Goal: Task Accomplishment & Management: Manage account settings

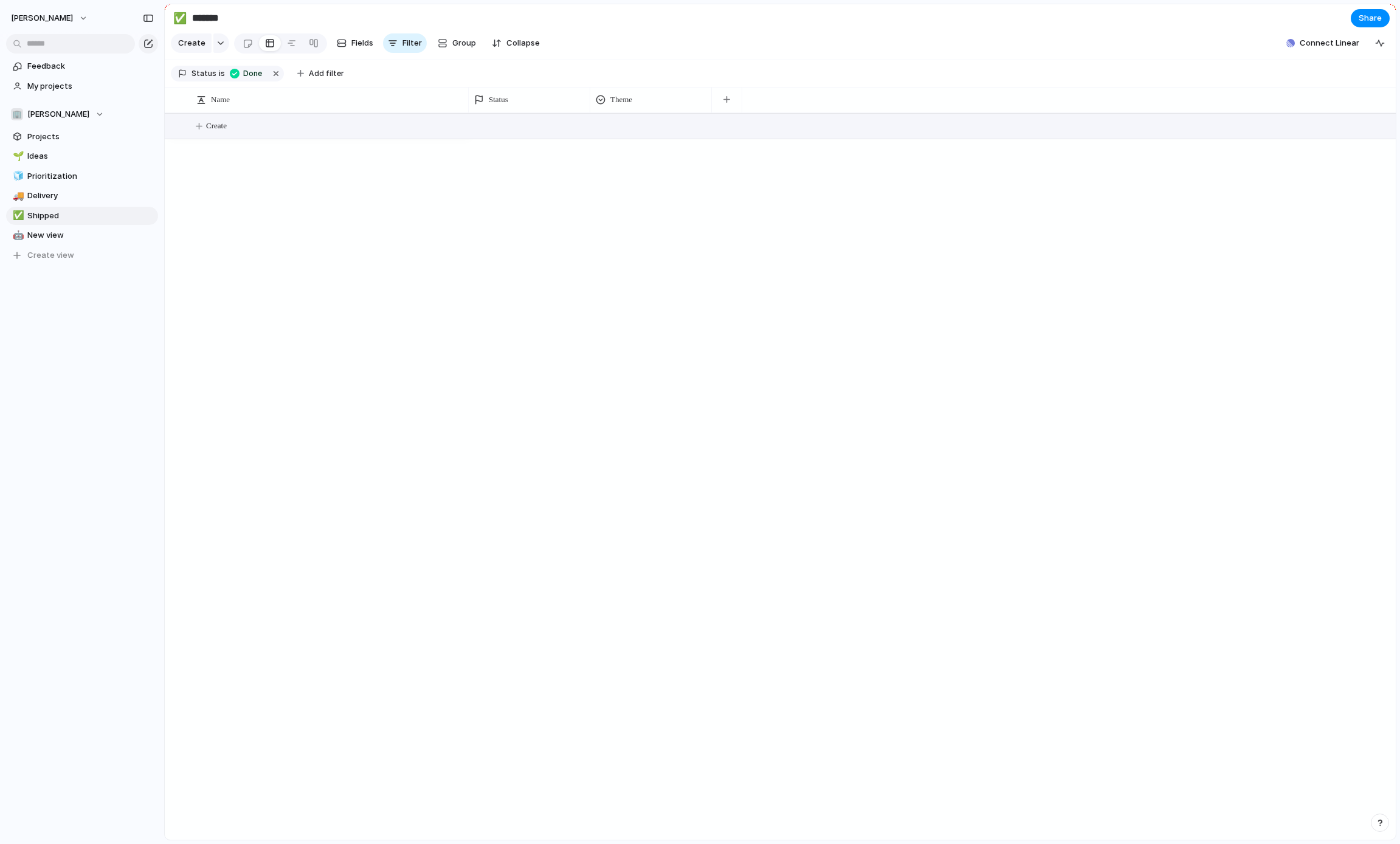
click at [219, 121] on span "Create" at bounding box center [216, 126] width 21 height 12
type textarea "****"
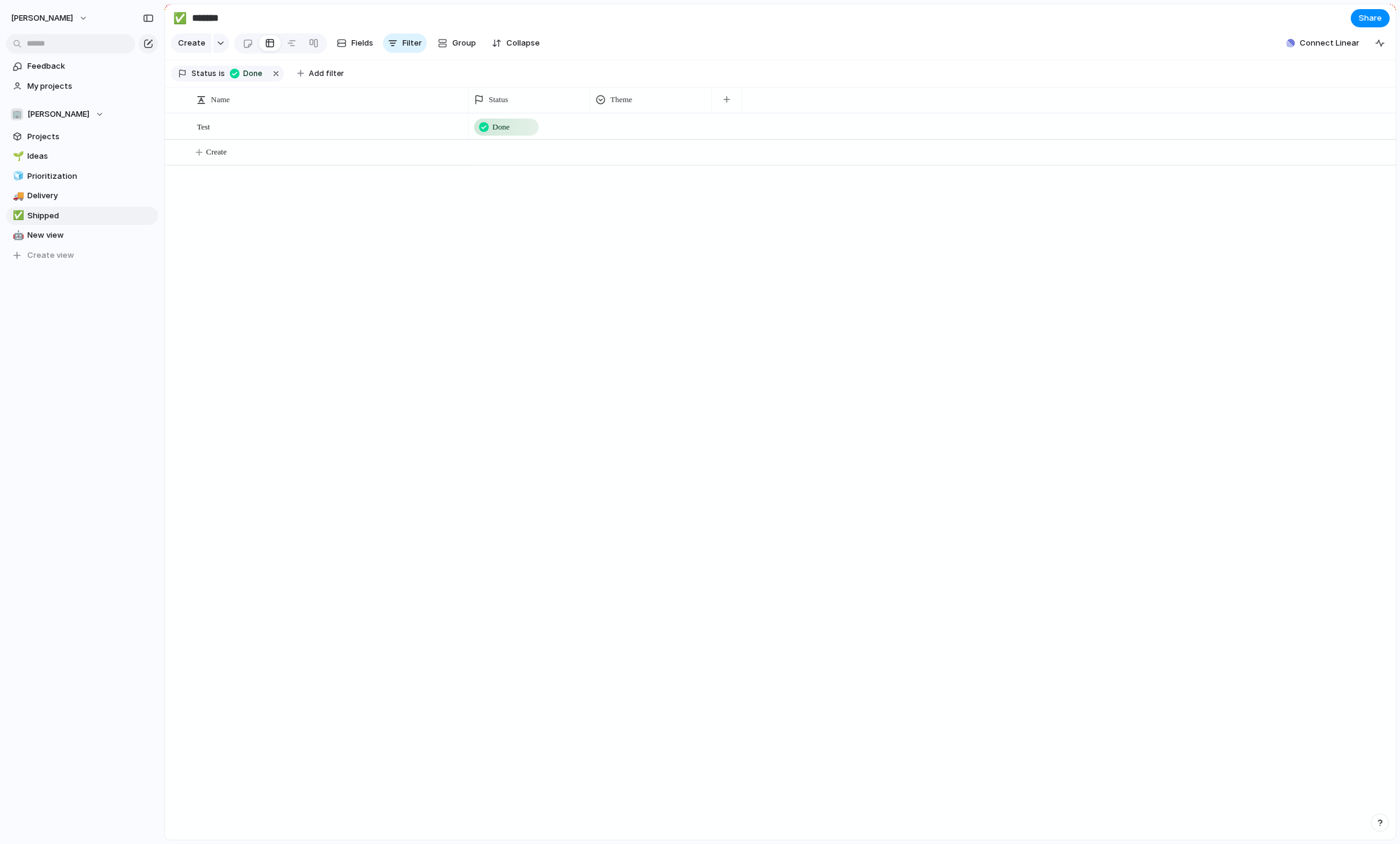
click at [544, 122] on div "Done" at bounding box center [530, 125] width 120 height 21
click at [517, 216] on li "On track" at bounding box center [521, 226] width 99 height 23
click at [529, 102] on div "Status" at bounding box center [529, 99] width 110 height 12
click at [529, 103] on div "Modify Hide Sort ascending Sort descending" at bounding box center [700, 422] width 1400 height 844
click at [273, 73] on button "button" at bounding box center [275, 73] width 16 height 16
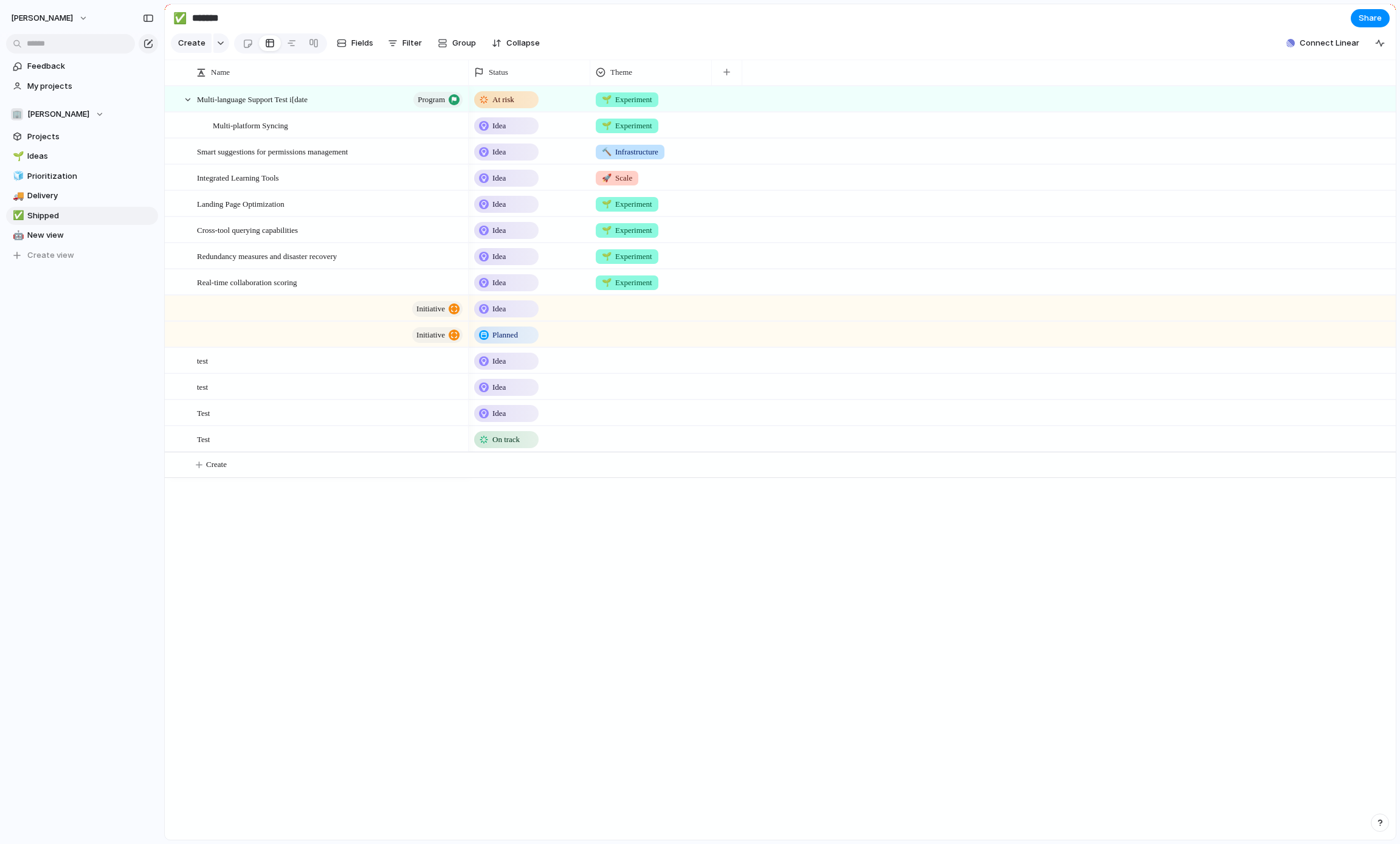
click at [555, 127] on div "Idea" at bounding box center [530, 123] width 120 height 21
drag, startPoint x: 615, startPoint y: 579, endPoint x: 623, endPoint y: 537, distance: 42.8
click at [615, 579] on div "Idea Planned On track At risk Off track Paused Canceled Done" at bounding box center [700, 422] width 1400 height 844
click at [354, 132] on div "Multi-platform Syncing" at bounding box center [338, 126] width 252 height 25
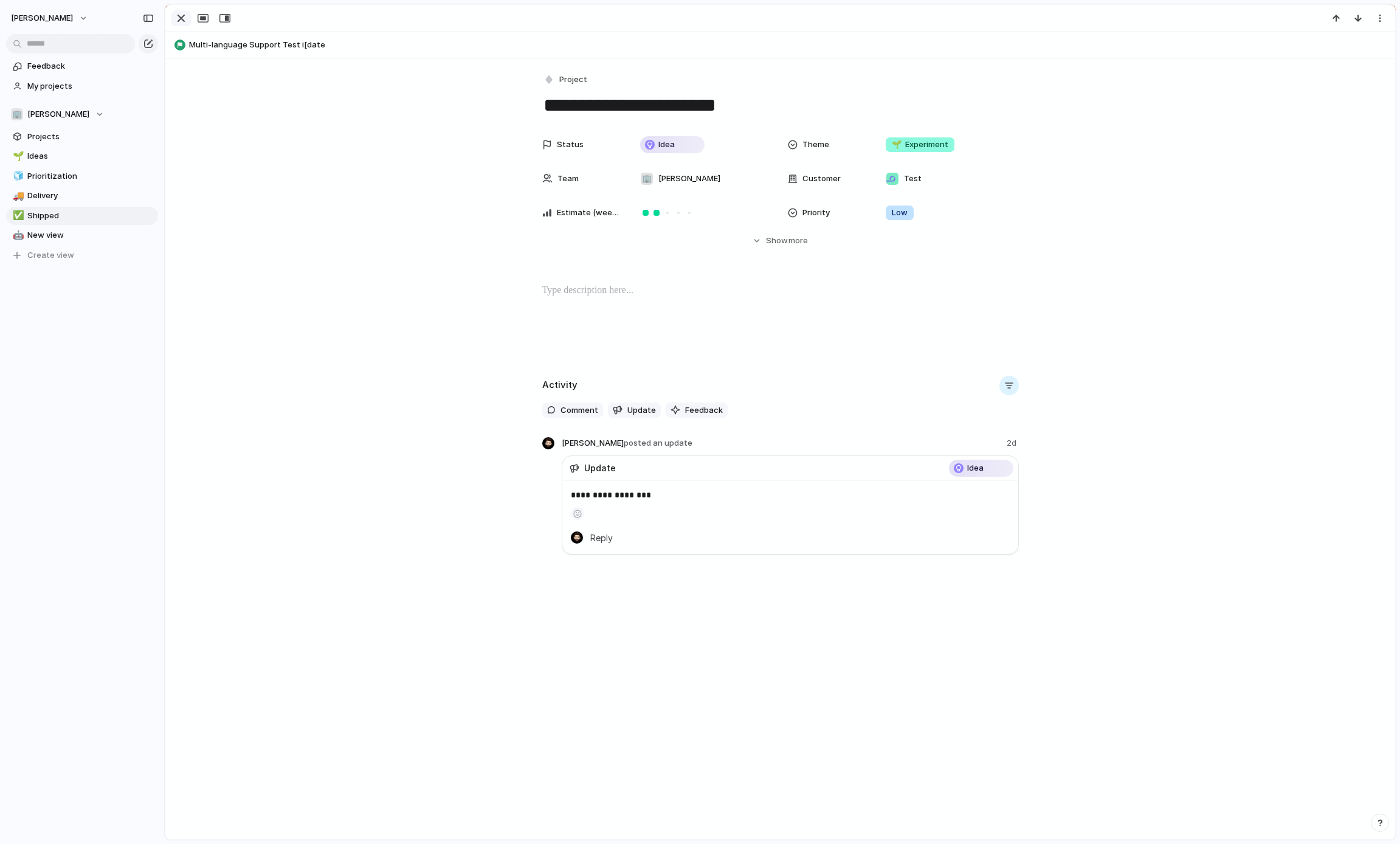
click at [180, 14] on div "button" at bounding box center [181, 18] width 14 height 14
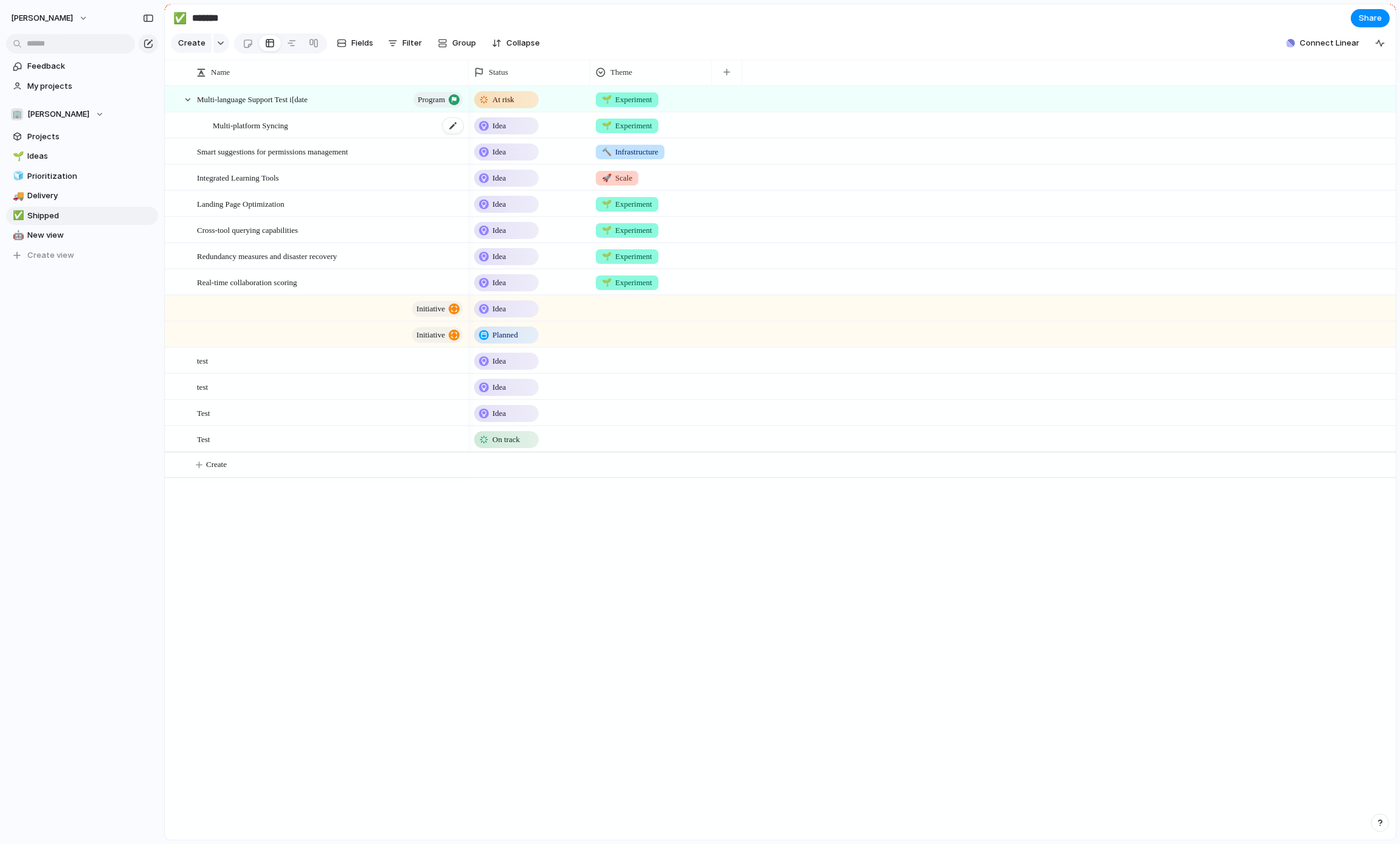
click at [325, 128] on div "Multi-platform Syncing" at bounding box center [338, 126] width 252 height 25
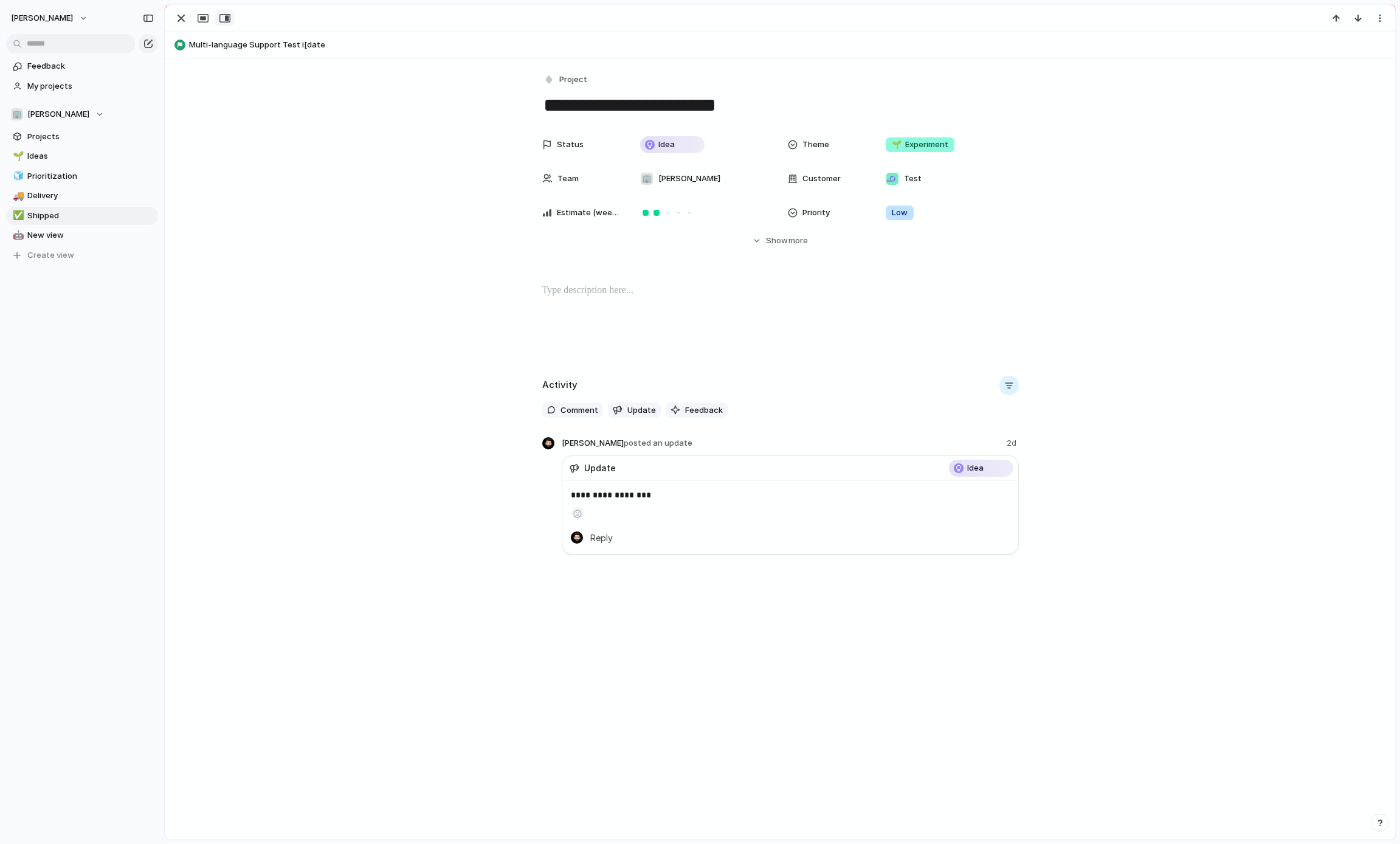
click at [224, 23] on button "button" at bounding box center [225, 18] width 19 height 16
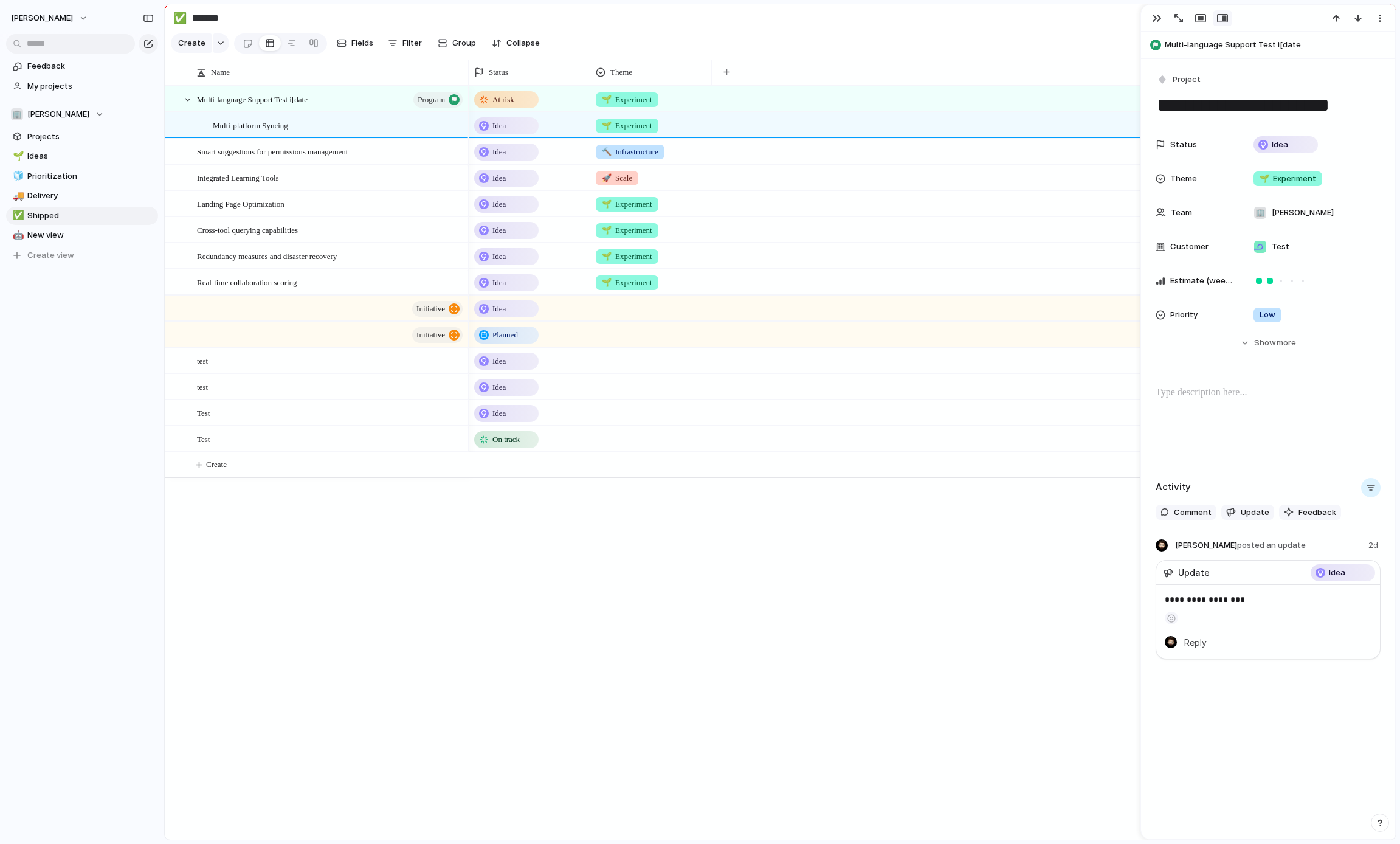
click at [684, 128] on div "🌱 Experiment" at bounding box center [651, 123] width 120 height 20
drag, startPoint x: 210, startPoint y: 16, endPoint x: 233, endPoint y: 15, distance: 23.0
click at [210, 16] on div "🌱 Experiment 🔮 Magic 🔨 Infrastructure 🚀 Scale" at bounding box center [700, 422] width 1400 height 844
click at [252, 46] on link at bounding box center [248, 43] width 23 height 19
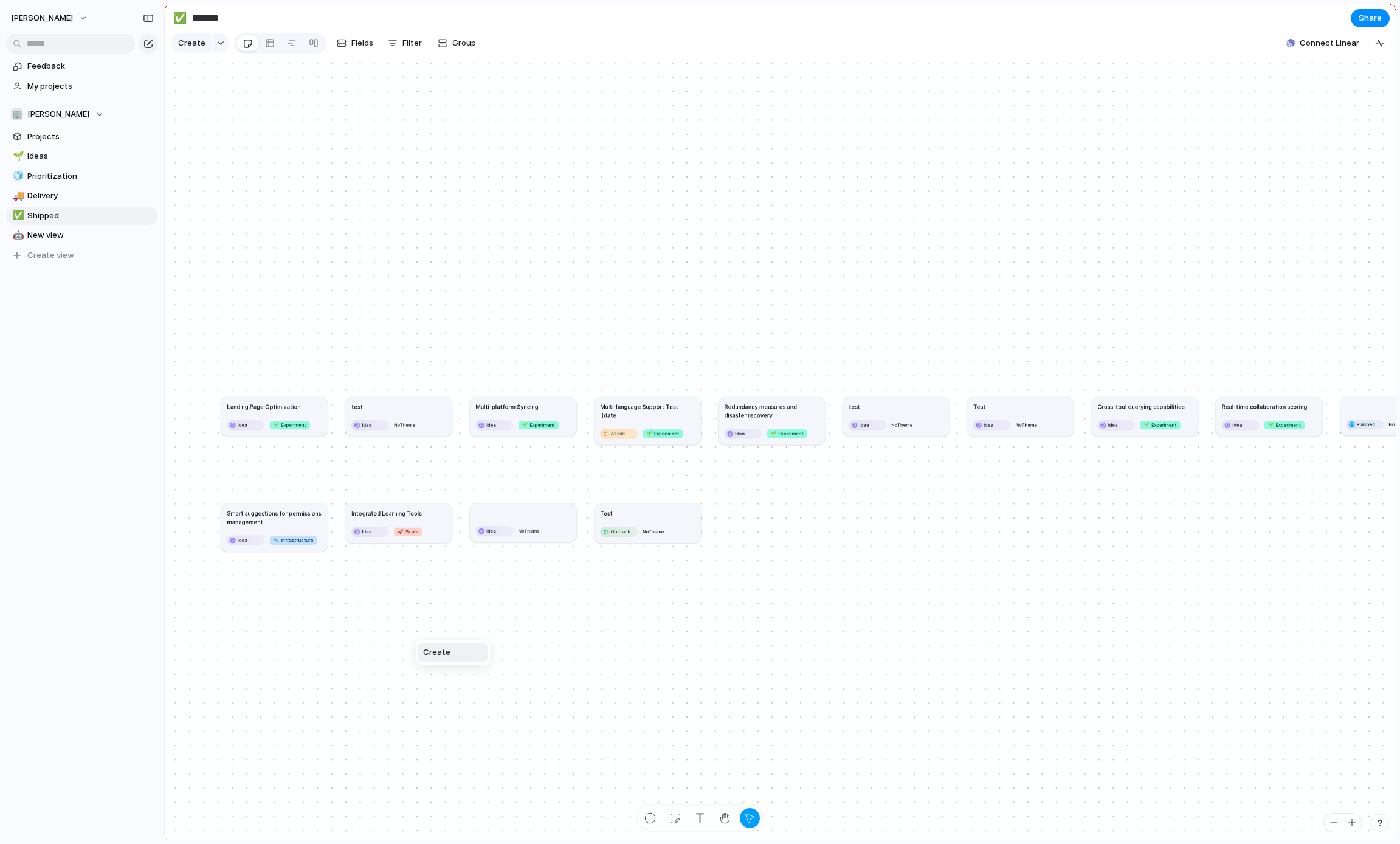
drag, startPoint x: 416, startPoint y: 635, endPoint x: 481, endPoint y: 622, distance: 66.3
click at [381, 584] on div "Create" at bounding box center [700, 422] width 1400 height 844
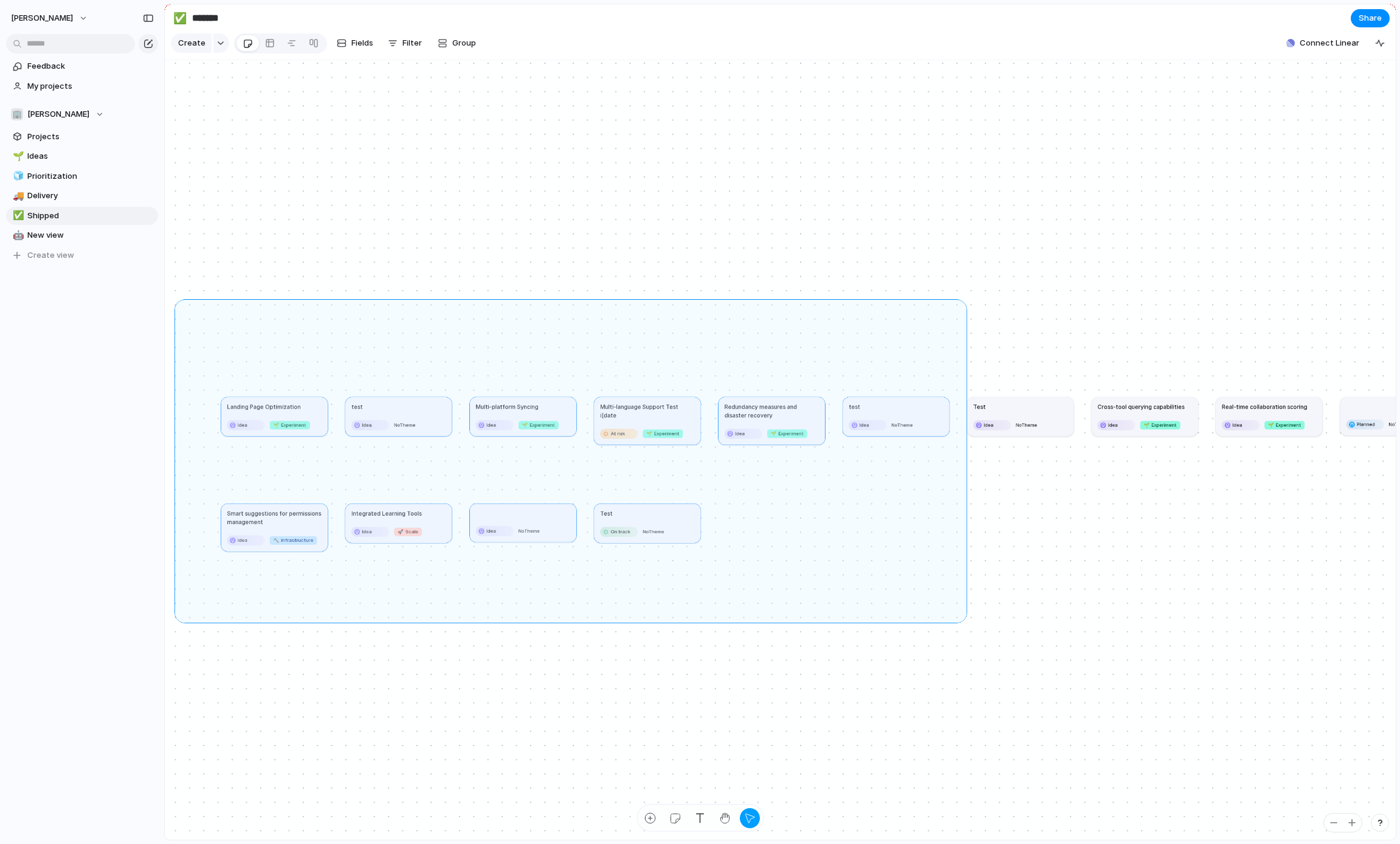
drag, startPoint x: 285, startPoint y: 408, endPoint x: 993, endPoint y: 621, distance: 739.3
click at [967, 618] on div "Landing Page Optimization Idea 🌱 Experiment test Idea No Theme Multi-platform S…" at bounding box center [780, 450] width 1231 height 781
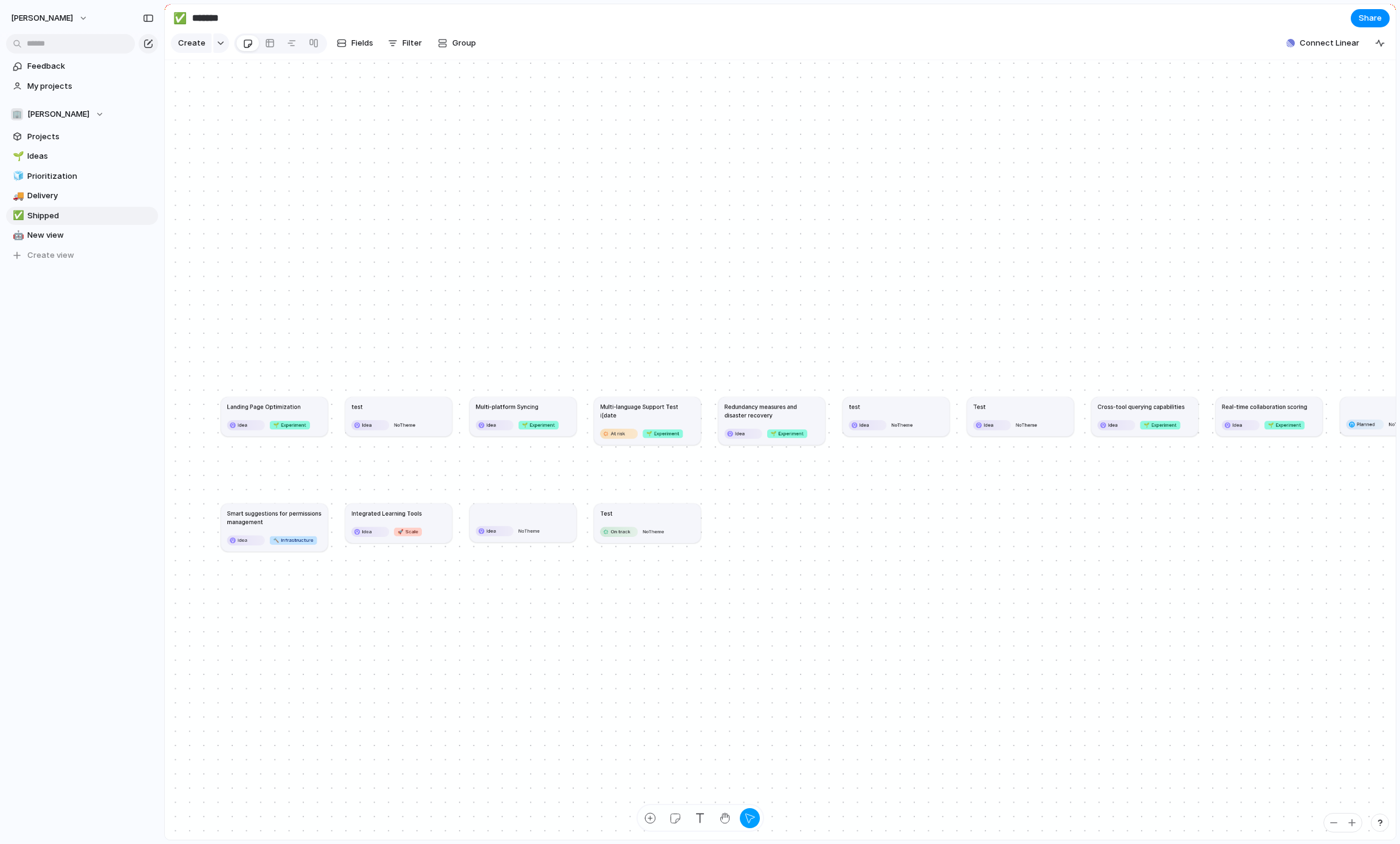
drag, startPoint x: 156, startPoint y: 318, endPoint x: 1248, endPoint y: 693, distance: 1154.6
click at [1248, 693] on div "[PERSON_NAME] Feedback My projects 🏢 [PERSON_NAME] Projects 🌱 Ideas 🧊 Prioritiz…" at bounding box center [700, 422] width 1400 height 844
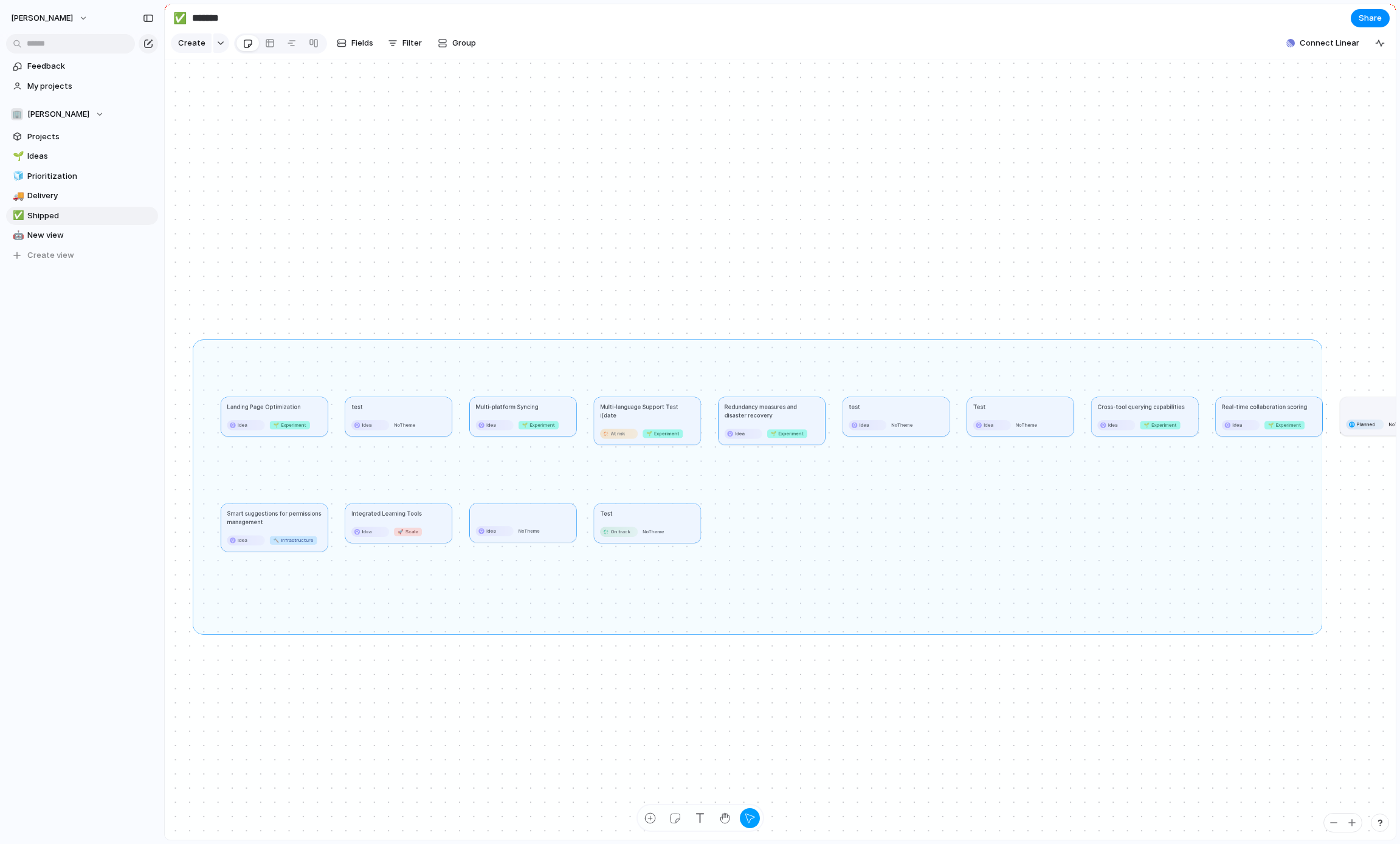
drag, startPoint x: 197, startPoint y: 344, endPoint x: 1316, endPoint y: 629, distance: 1154.7
click at [1317, 629] on div "Landing Page Optimization Idea 🌱 Experiment test Idea No Theme Multi-platform S…" at bounding box center [780, 450] width 1231 height 781
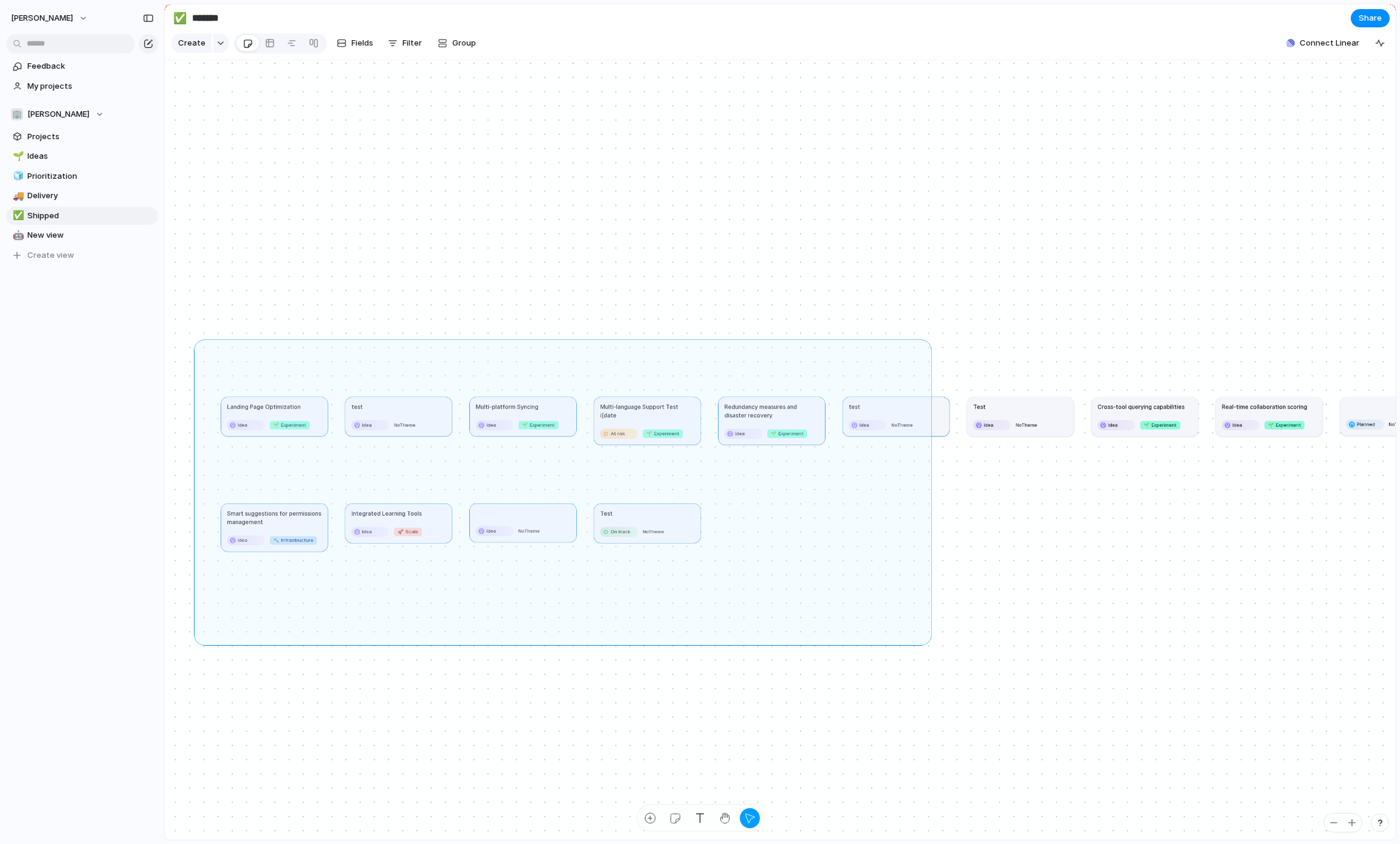
drag, startPoint x: 264, startPoint y: 467, endPoint x: 927, endPoint y: 640, distance: 685.2
click at [927, 640] on div "Landing Page Optimization Idea 🌱 Experiment test Idea No Theme Multi-platform S…" at bounding box center [780, 450] width 1231 height 781
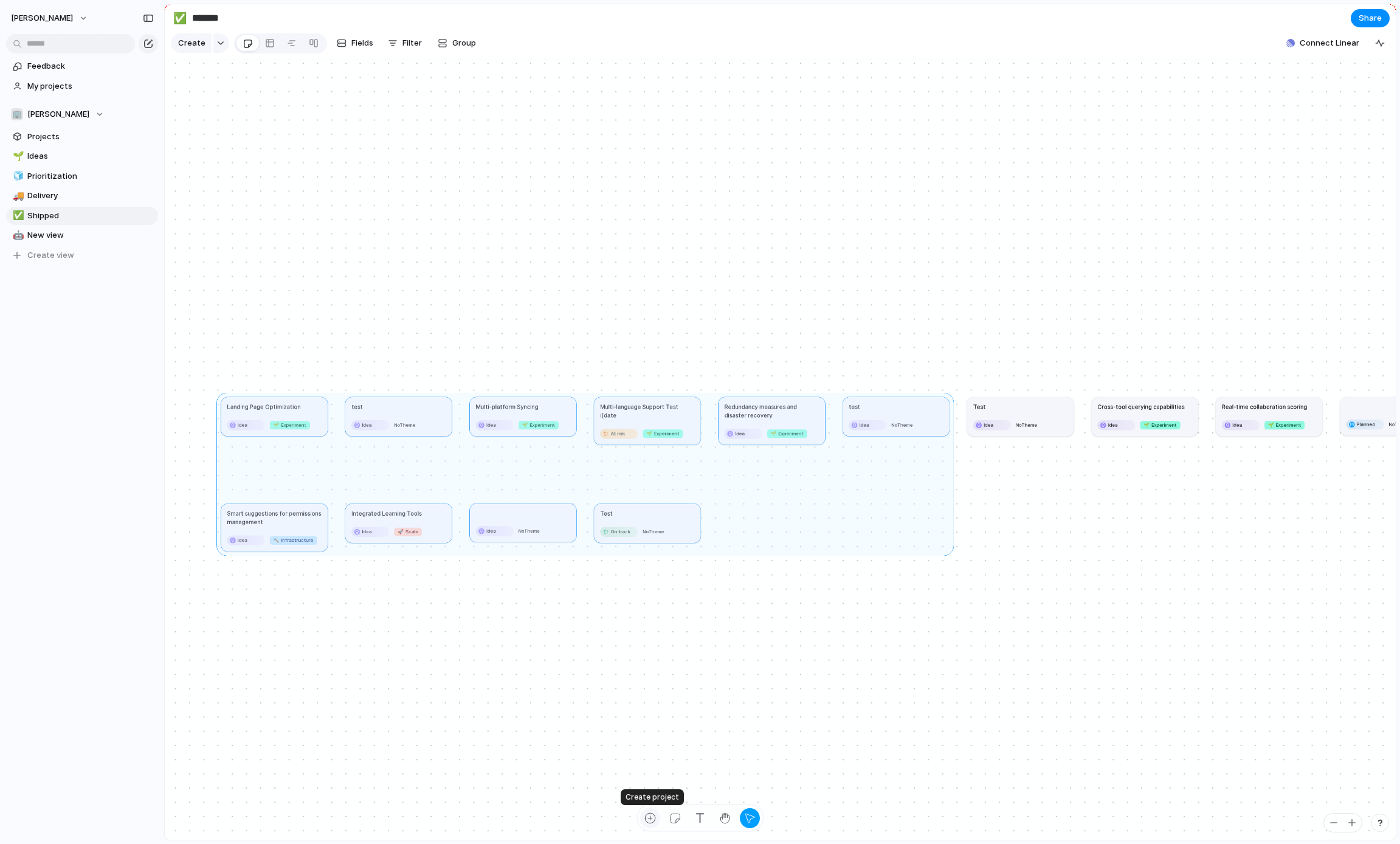
click at [649, 818] on div "button" at bounding box center [650, 818] width 13 height 13
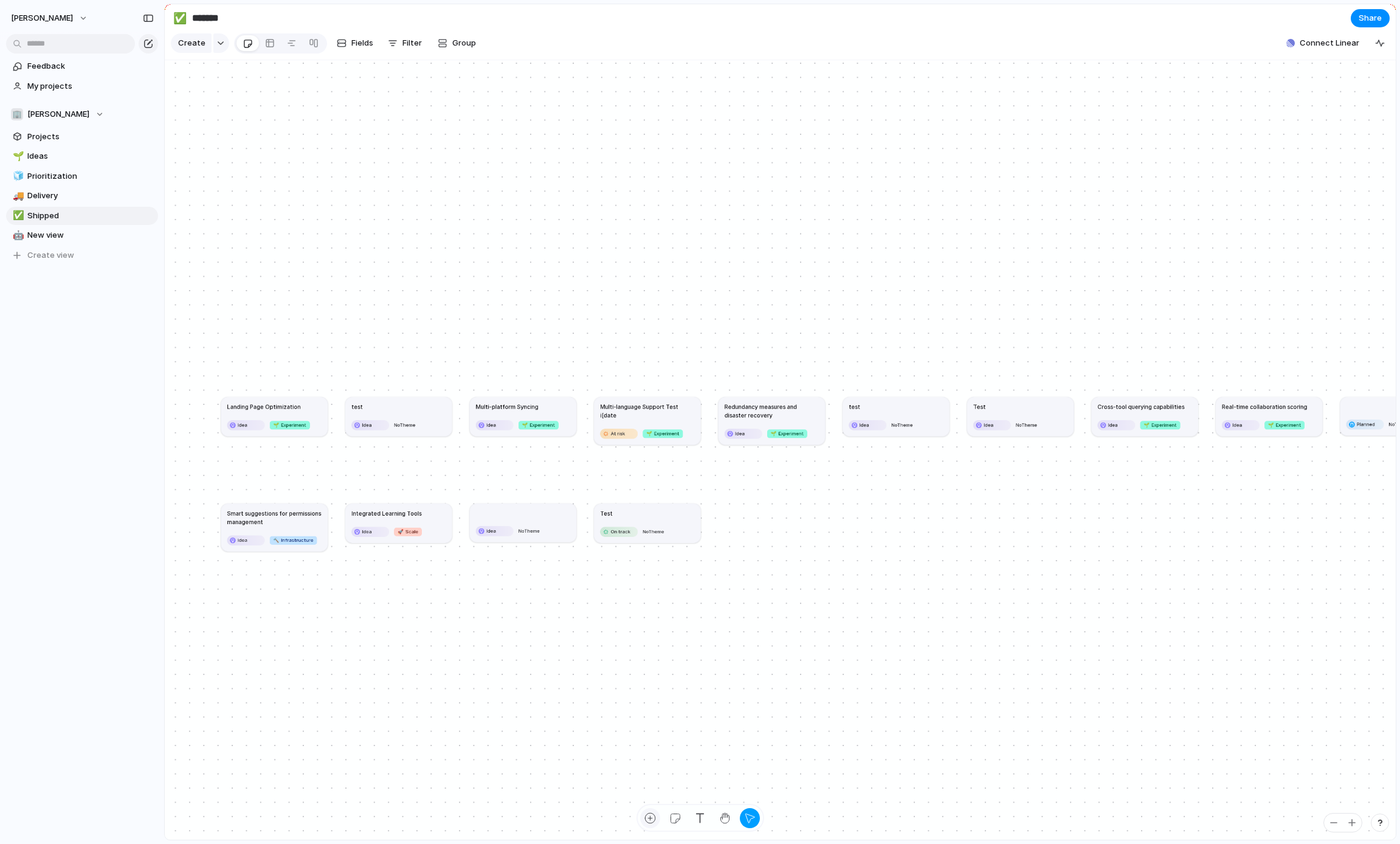
click at [652, 814] on div "button" at bounding box center [650, 818] width 13 height 13
click at [49, 142] on span "Projects" at bounding box center [90, 136] width 126 height 12
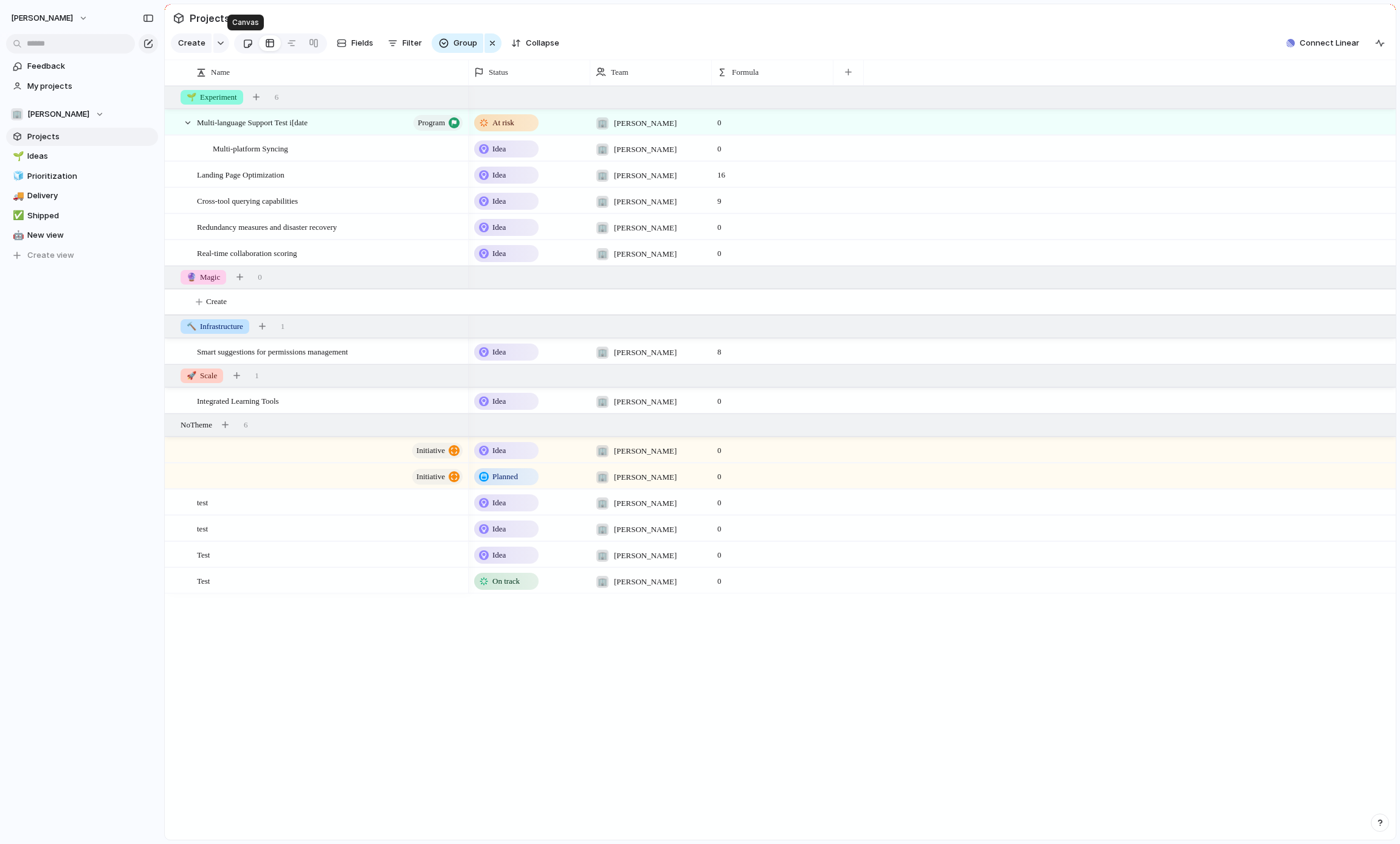
click at [242, 36] on div at bounding box center [248, 44] width 10 height 20
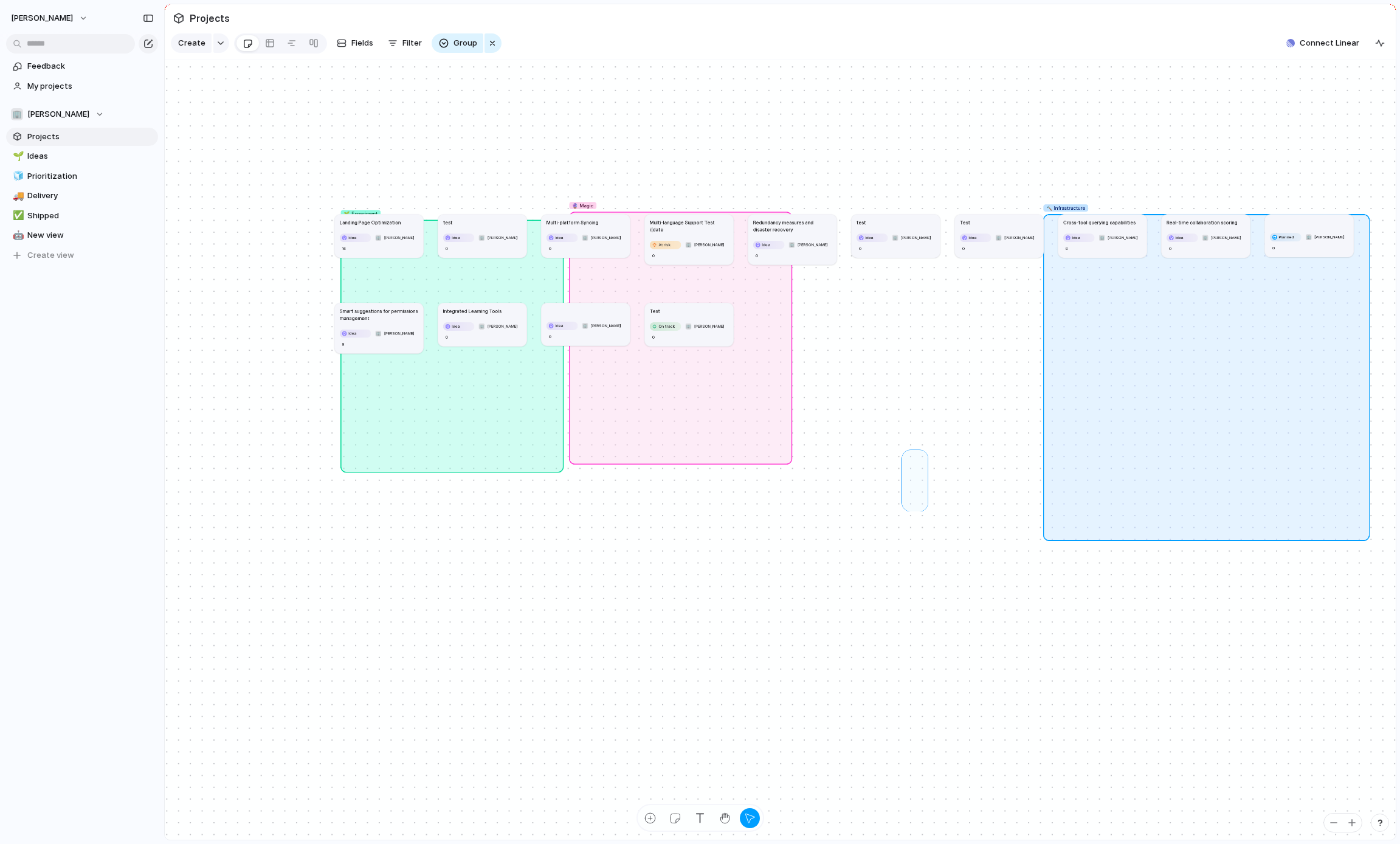
drag, startPoint x: 924, startPoint y: 453, endPoint x: 905, endPoint y: 510, distance: 60.1
drag, startPoint x: 887, startPoint y: 381, endPoint x: 848, endPoint y: 470, distance: 97.2
click at [492, 40] on div "Create" at bounding box center [700, 422] width 1400 height 844
click at [489, 40] on div "button" at bounding box center [492, 43] width 10 height 14
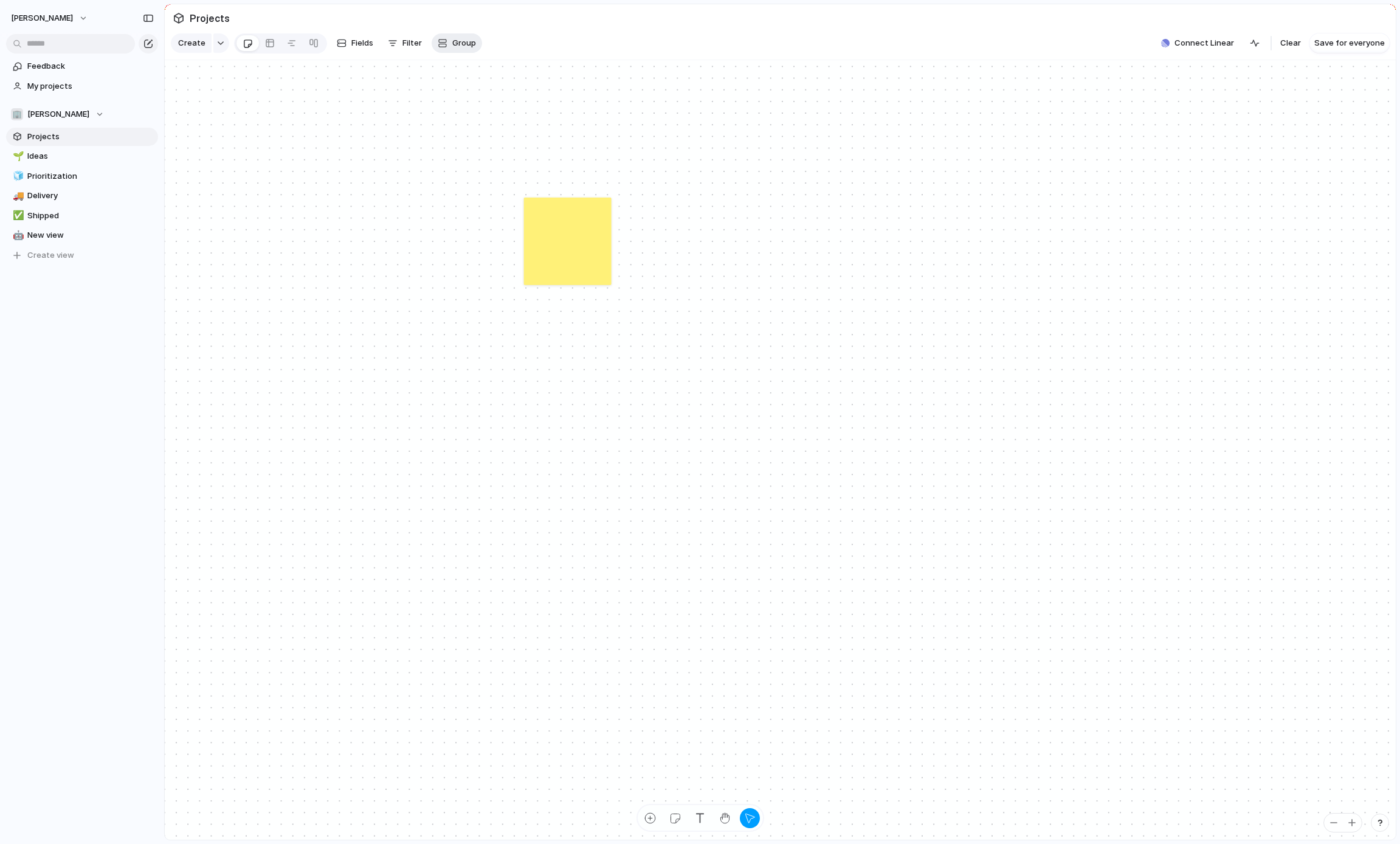
click at [456, 41] on span "Group" at bounding box center [464, 43] width 24 height 12
click at [759, 236] on div "Owner Customer Effort Estimate (weeks) Priority Design ready Status Theme Selec…" at bounding box center [700, 422] width 1400 height 844
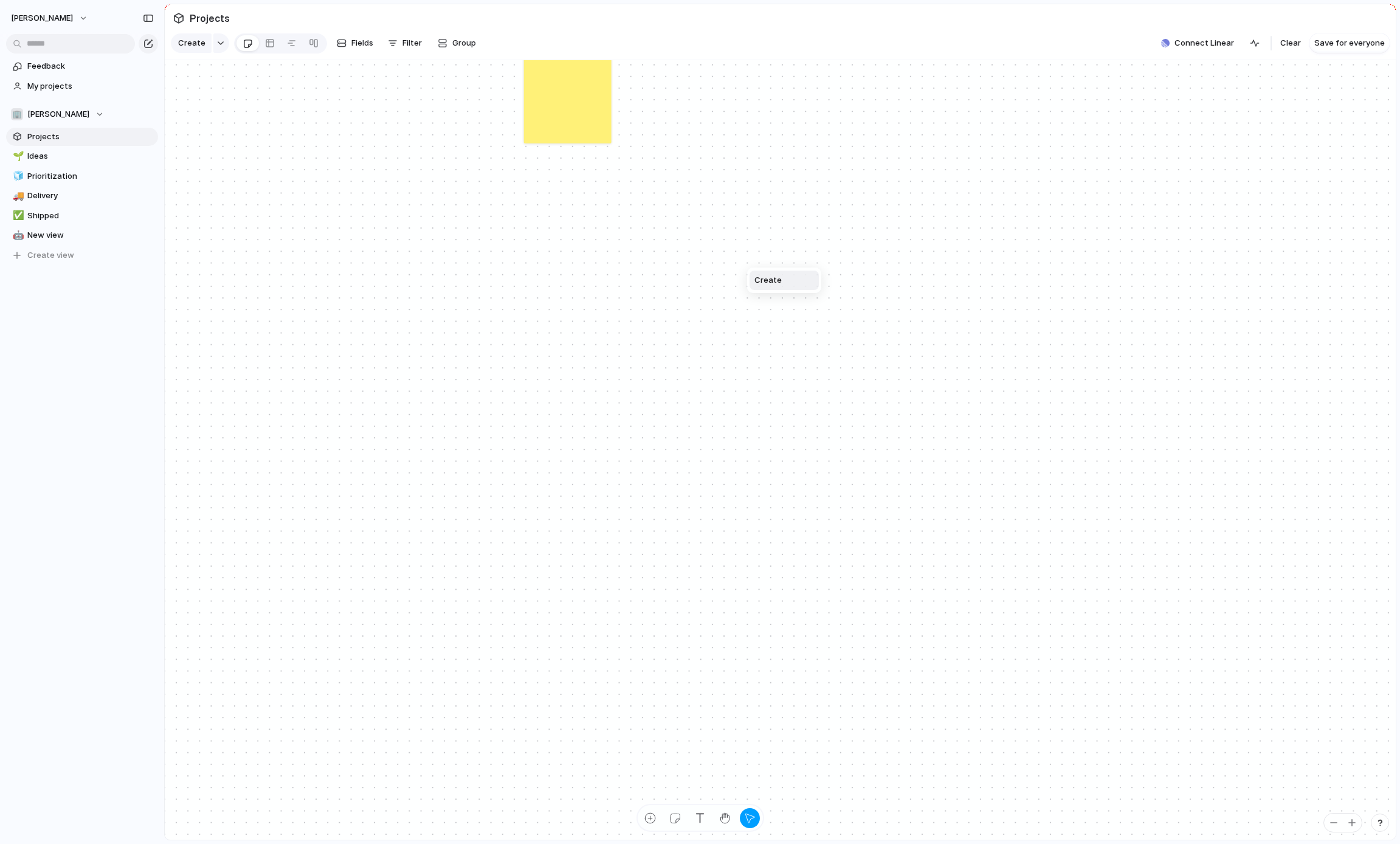
drag, startPoint x: 748, startPoint y: 263, endPoint x: 776, endPoint y: 481, distance: 219.8
drag, startPoint x: 688, startPoint y: 387, endPoint x: 697, endPoint y: 361, distance: 27.5
click at [688, 387] on div "Create" at bounding box center [700, 422] width 1400 height 844
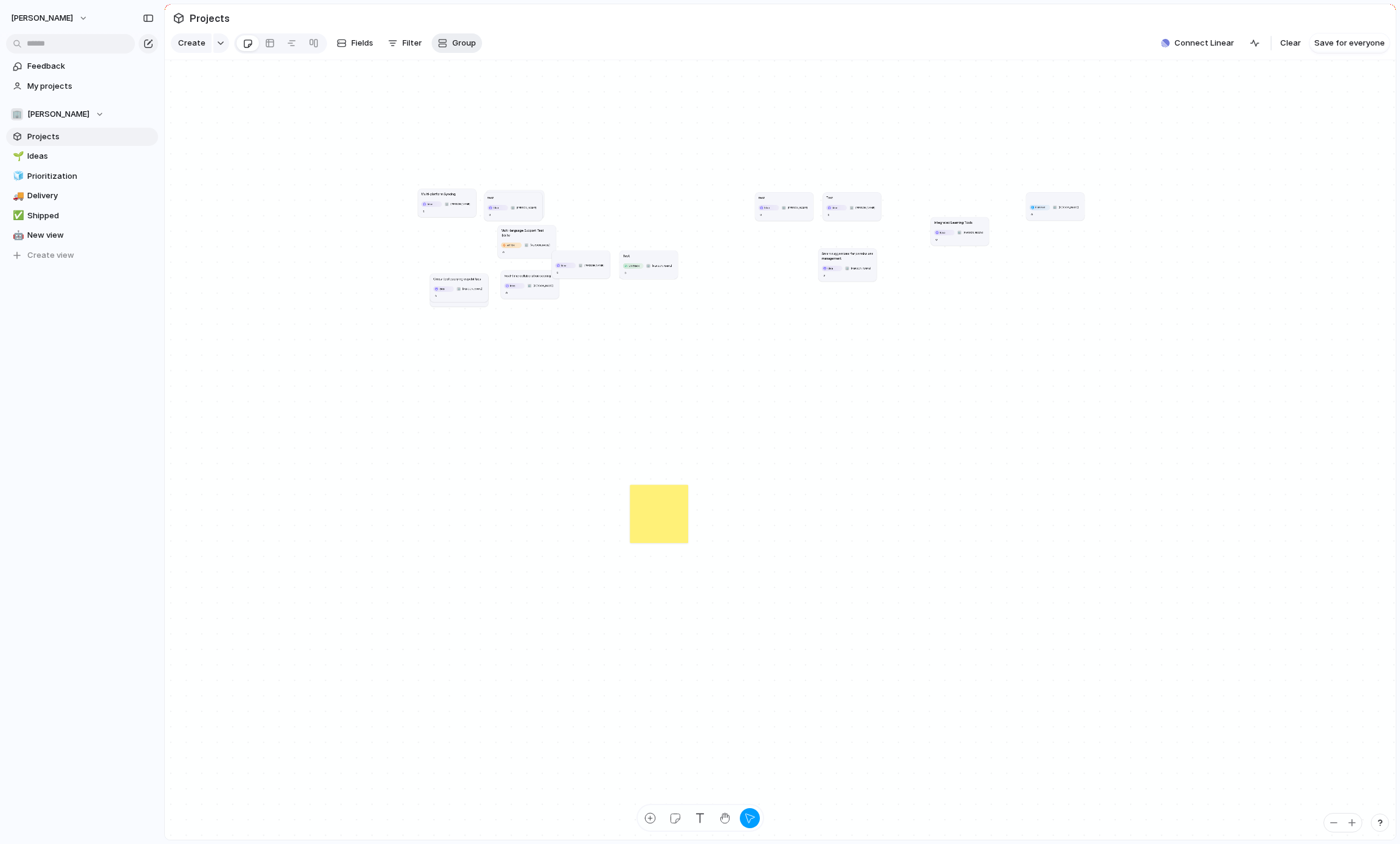
click at [460, 42] on span "Group" at bounding box center [464, 43] width 24 height 12
click at [487, 127] on li "Effort" at bounding box center [482, 134] width 99 height 19
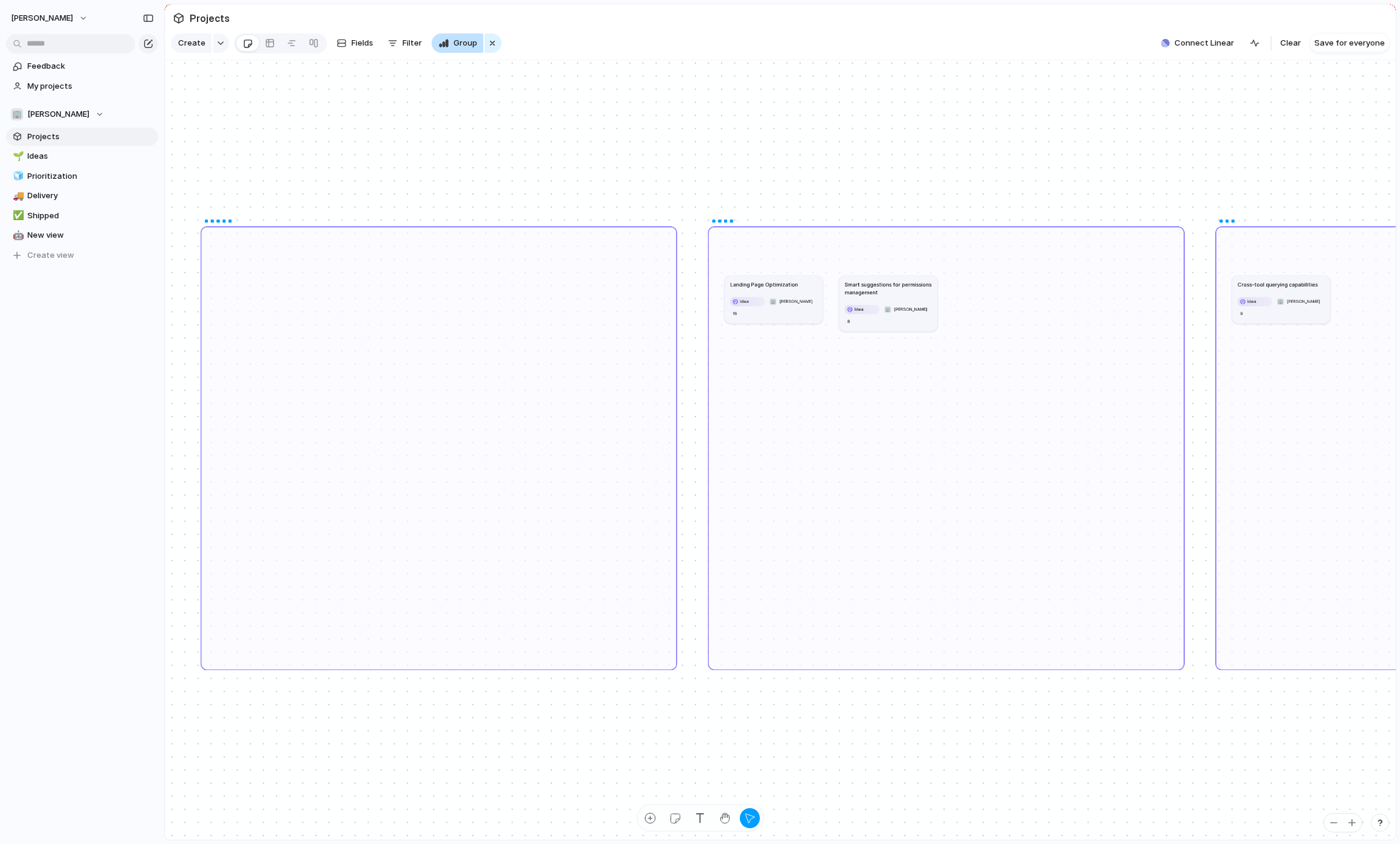
click at [469, 43] on span "Group" at bounding box center [466, 43] width 24 height 12
click at [483, 212] on li "Status" at bounding box center [482, 211] width 99 height 19
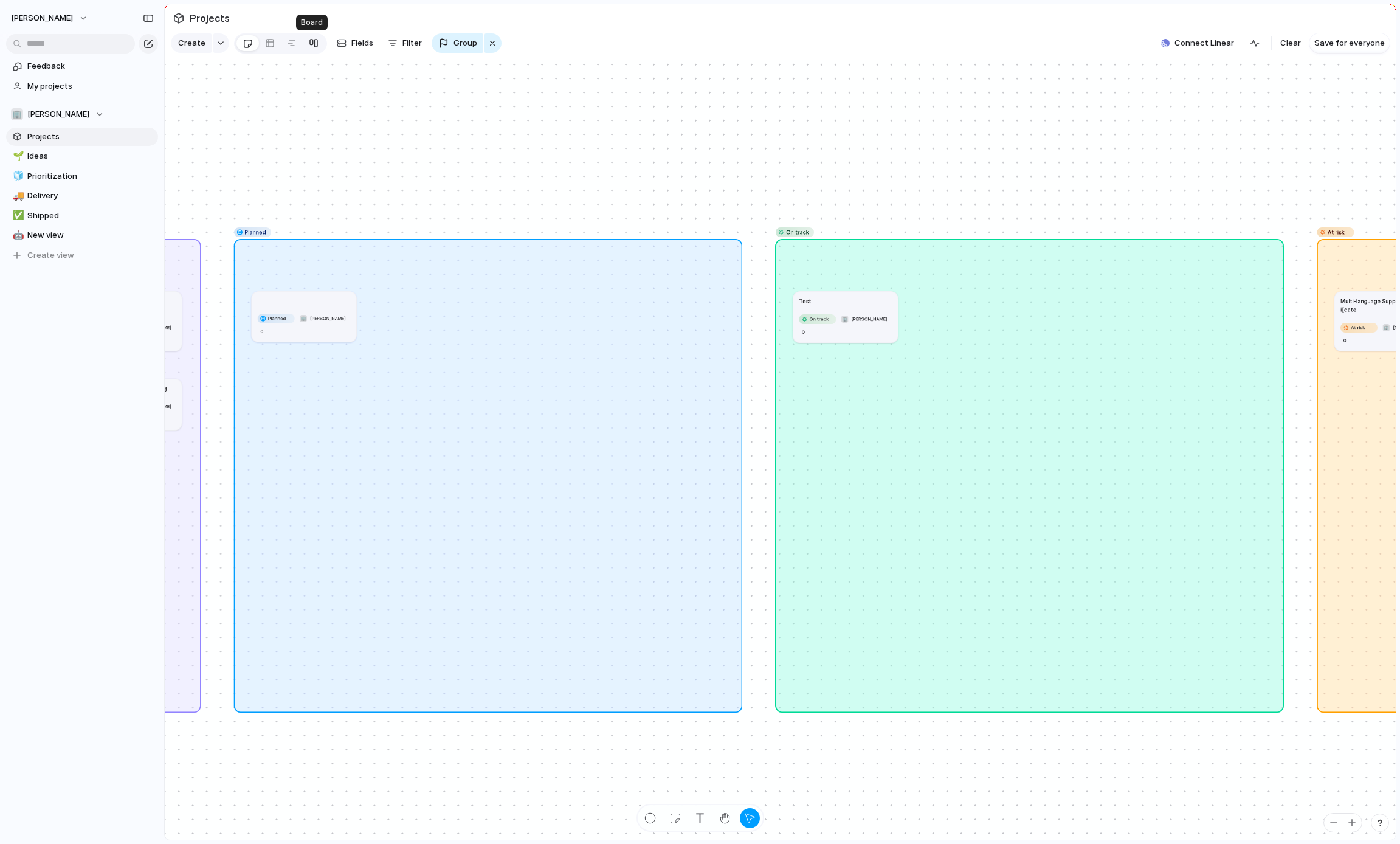
click at [318, 44] on link at bounding box center [314, 43] width 22 height 19
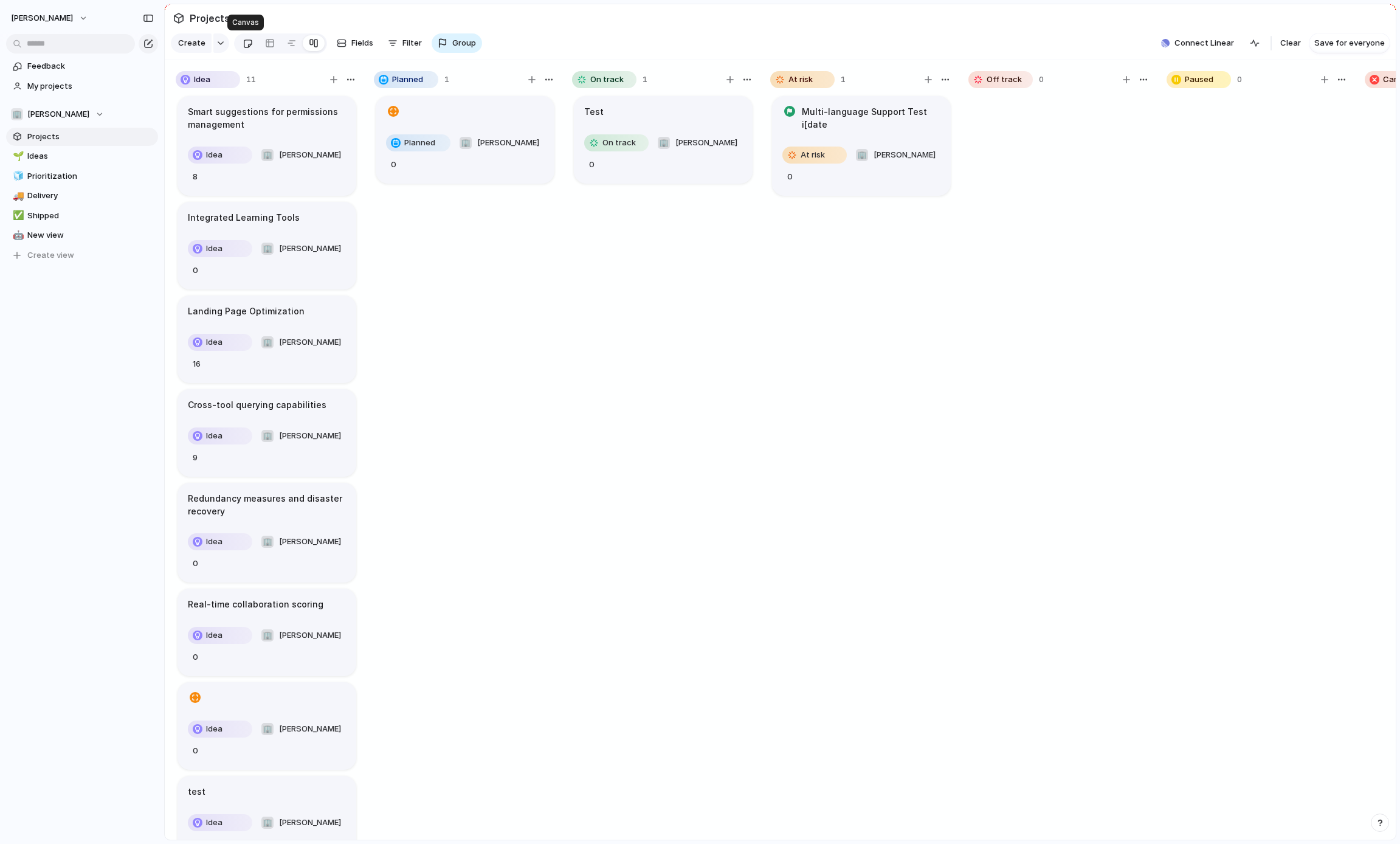
click at [242, 44] on div at bounding box center [248, 44] width 10 height 20
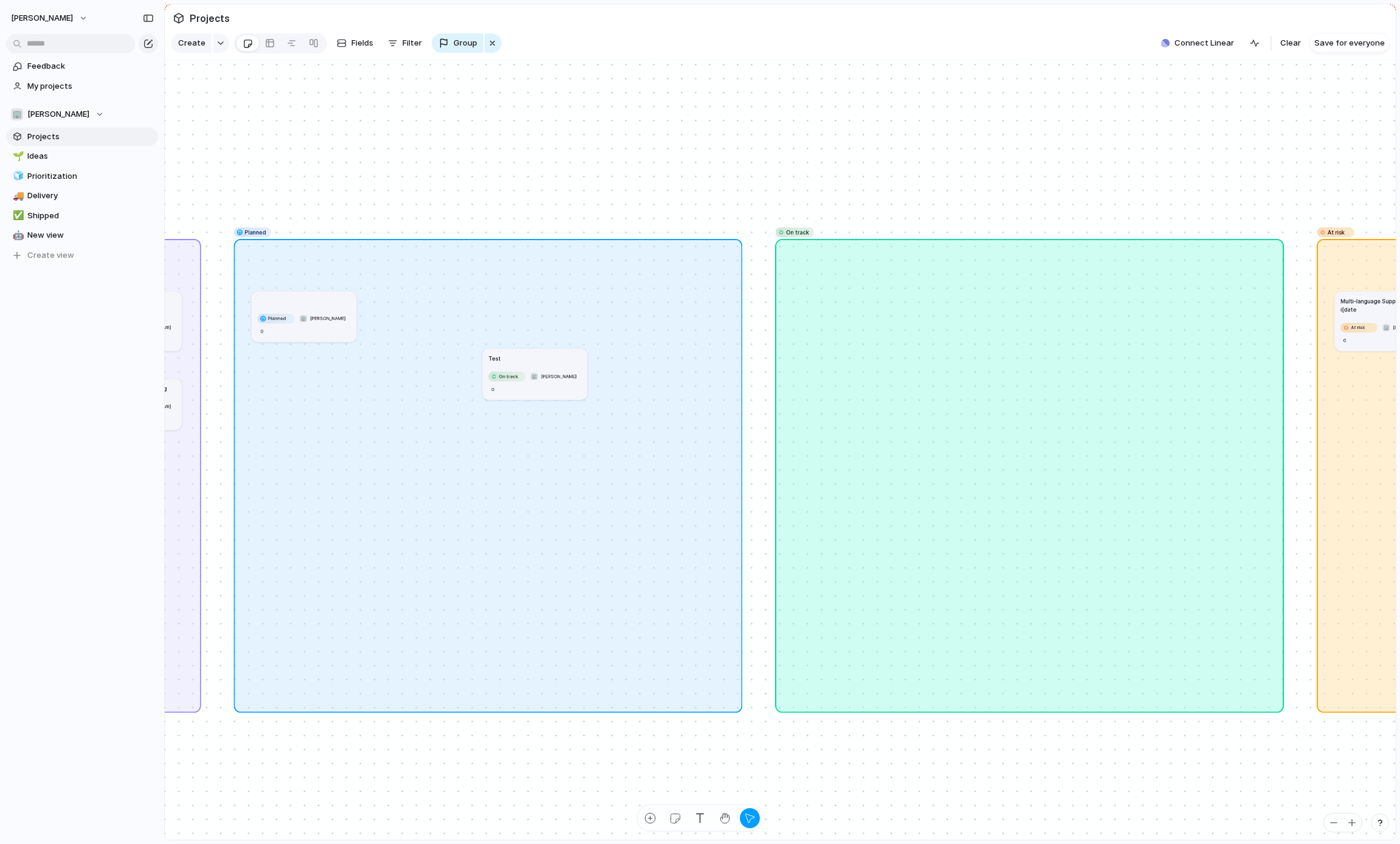
drag, startPoint x: 844, startPoint y: 313, endPoint x: 487, endPoint y: 373, distance: 362.0
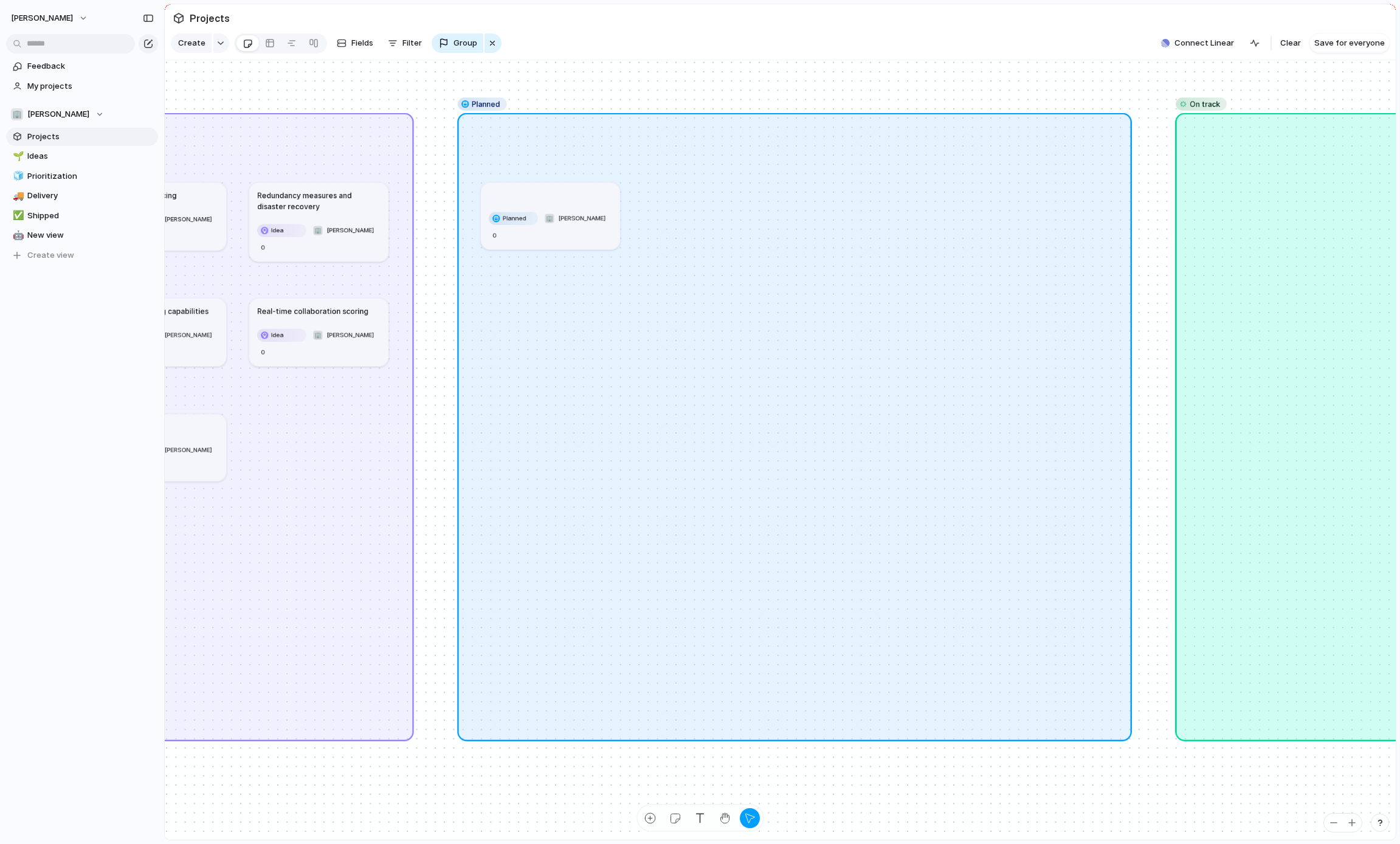
click at [575, 204] on article "Planned 🏢 [PERSON_NAME] 0" at bounding box center [550, 216] width 139 height 67
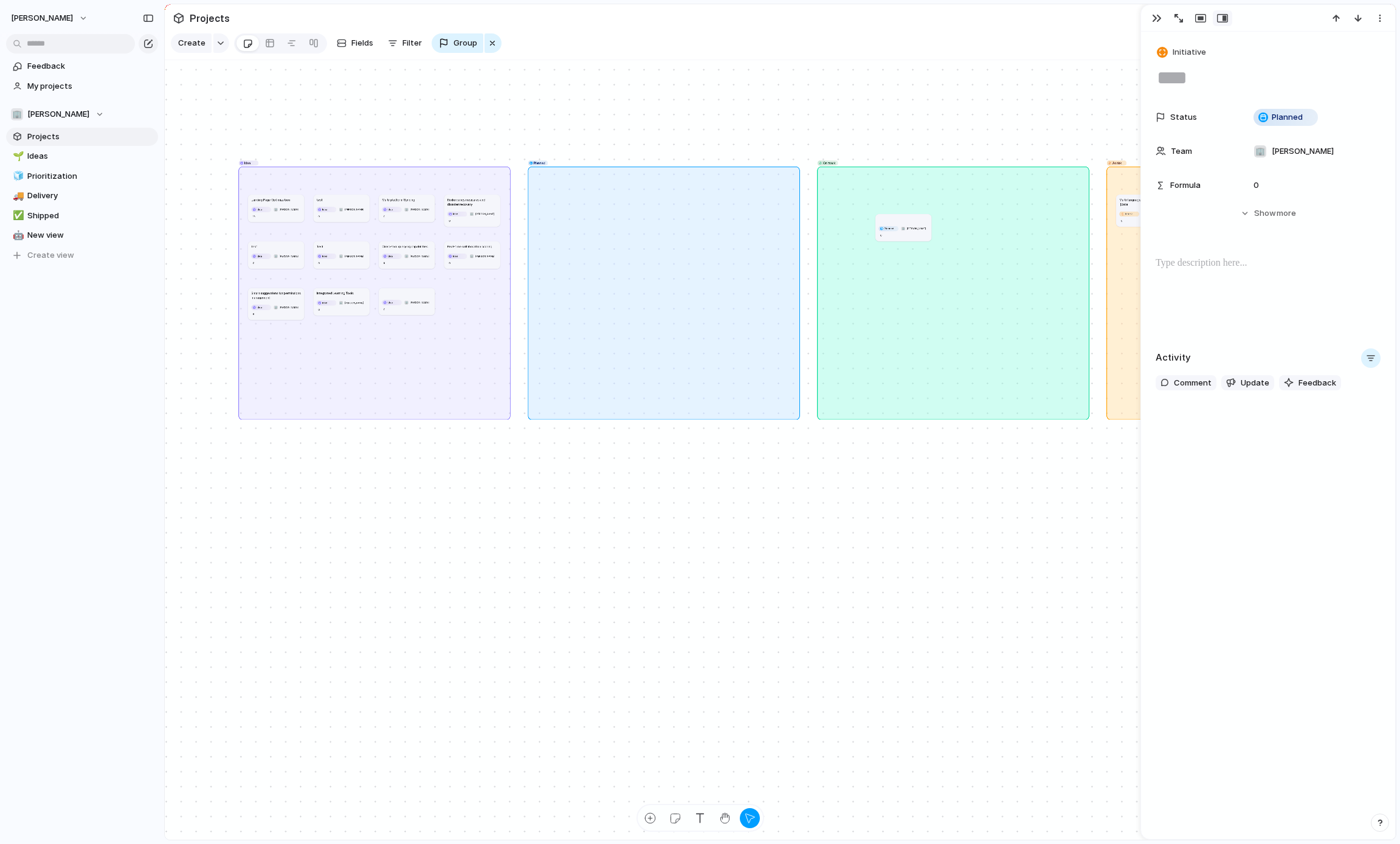
drag, startPoint x: 577, startPoint y: 204, endPoint x: 914, endPoint y: 223, distance: 337.5
click at [410, 258] on span "[PERSON_NAME]" at bounding box center [419, 256] width 19 height 3
click at [416, 251] on div "🏢 [PERSON_NAME]" at bounding box center [700, 422] width 1400 height 844
drag, startPoint x: 420, startPoint y: 246, endPoint x: 933, endPoint y: 264, distance: 513.3
click at [1163, 16] on button "button" at bounding box center [1157, 18] width 19 height 16
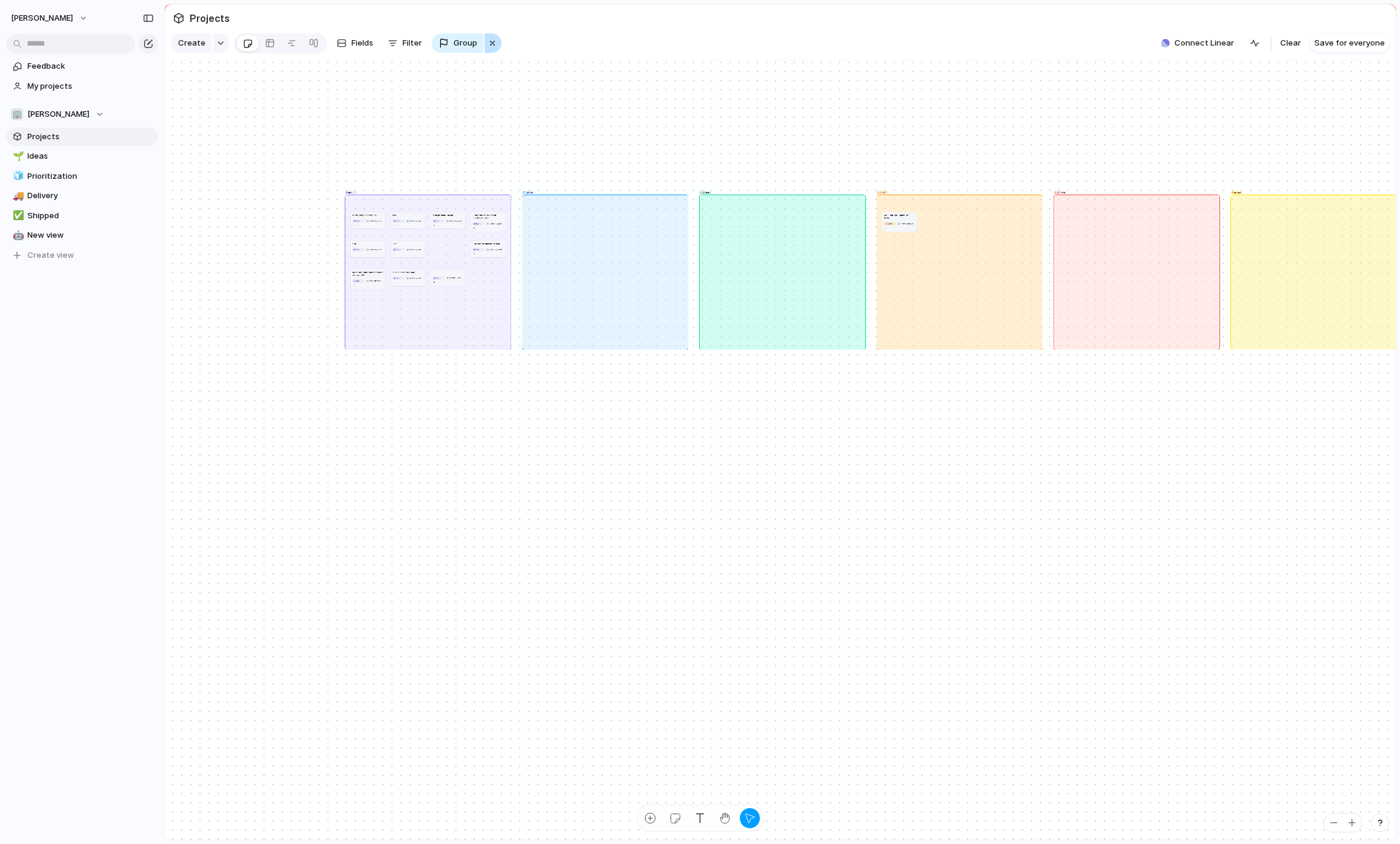
click at [492, 43] on div "button" at bounding box center [492, 43] width 10 height 14
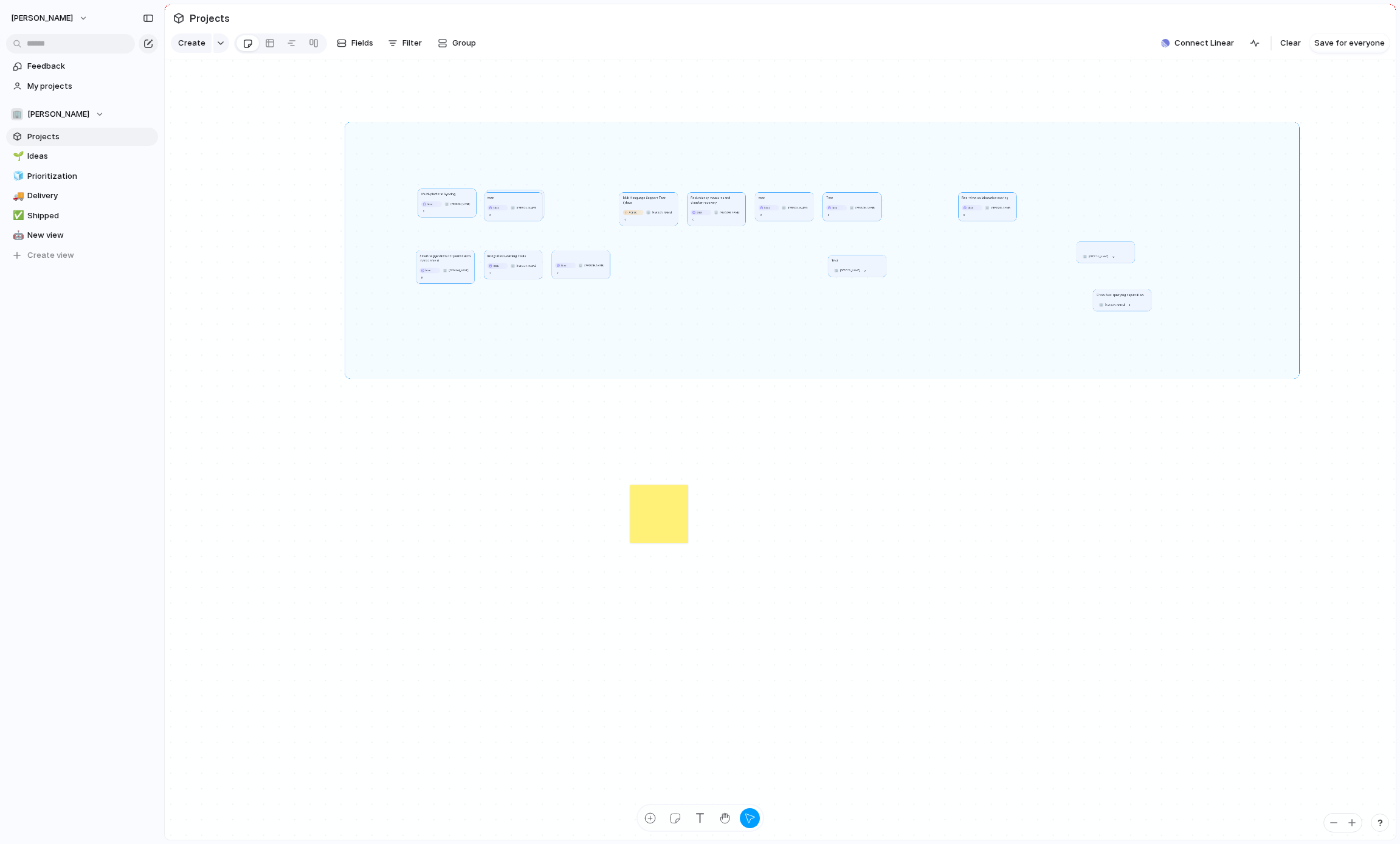
drag, startPoint x: 441, startPoint y: 172, endPoint x: 1292, endPoint y: 377, distance: 875.3
click at [1295, 377] on div "Landing Page Optimization Idea 🏢 [PERSON_NAME] 16 test Idea 🏢 [PERSON_NAME] 0 M…" at bounding box center [780, 450] width 1231 height 781
